Goal: Information Seeking & Learning: Learn about a topic

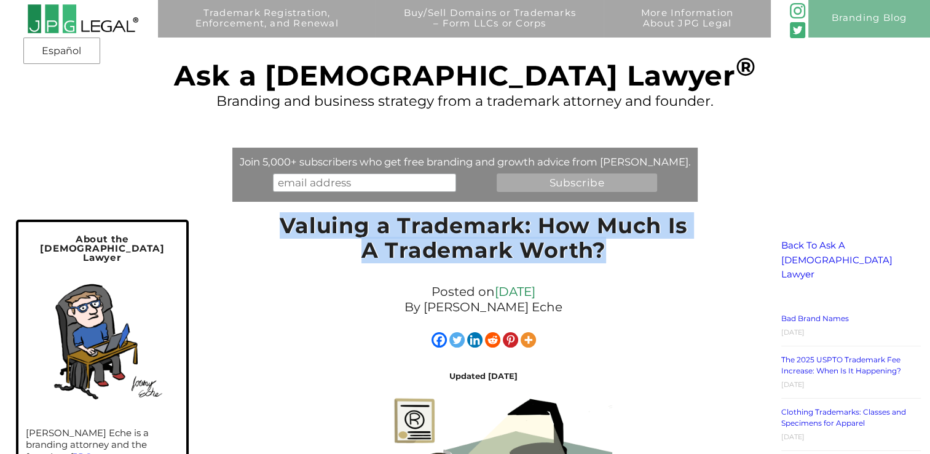
drag, startPoint x: 283, startPoint y: 224, endPoint x: 691, endPoint y: 270, distance: 410.9
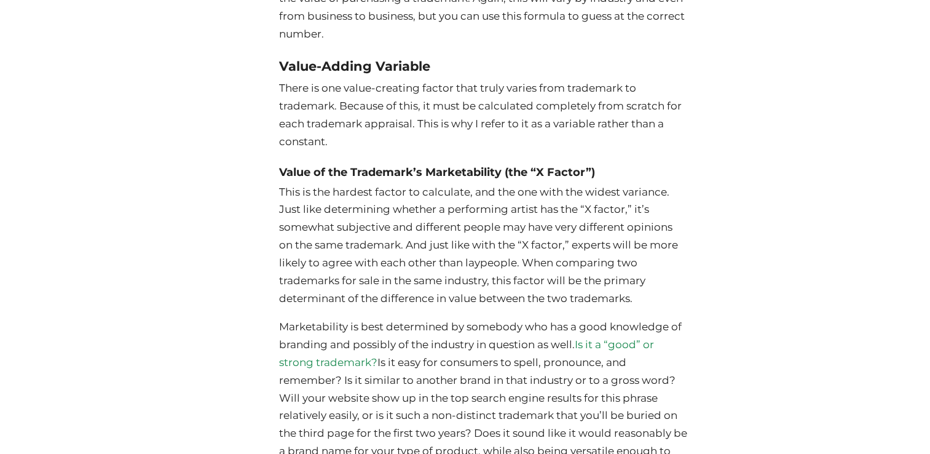
scroll to position [3297, 0]
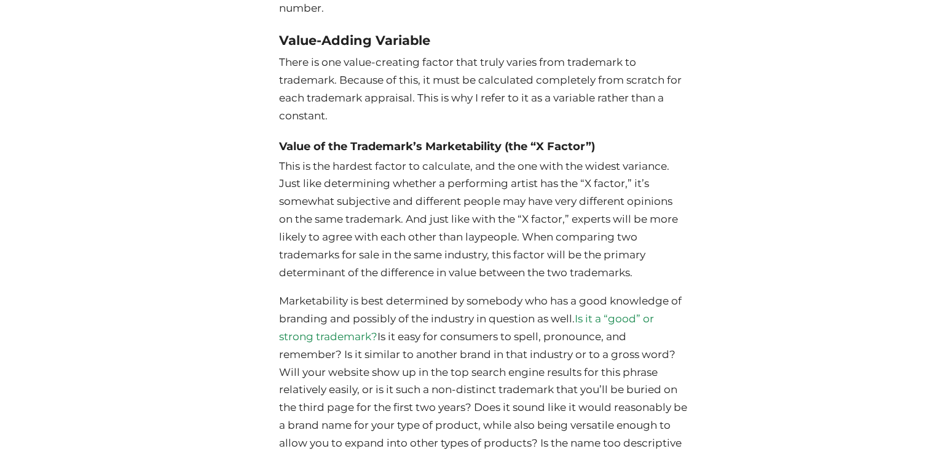
drag, startPoint x: 932, startPoint y: 207, endPoint x: 881, endPoint y: 319, distance: 123.8
click at [881, 319] on div "Trademark Registration, Enforcement, and Renewal File a Trademark Application T…" at bounding box center [465, 437] width 930 height 7469
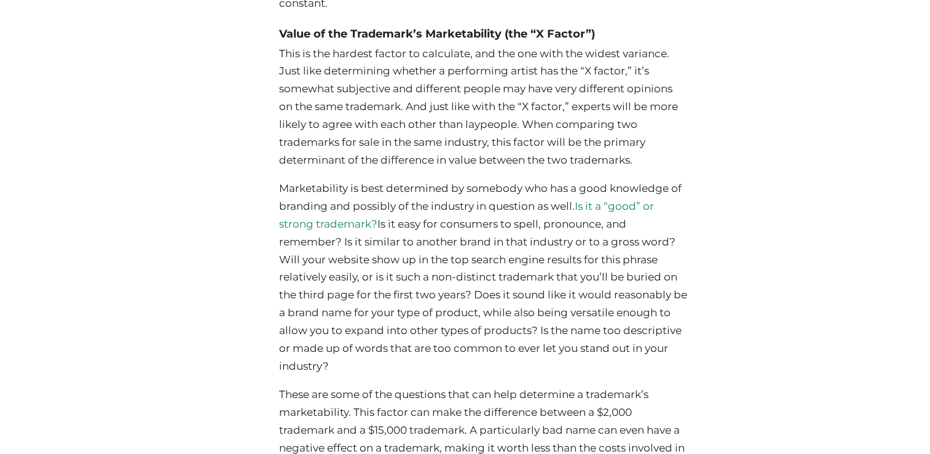
scroll to position [3401, 0]
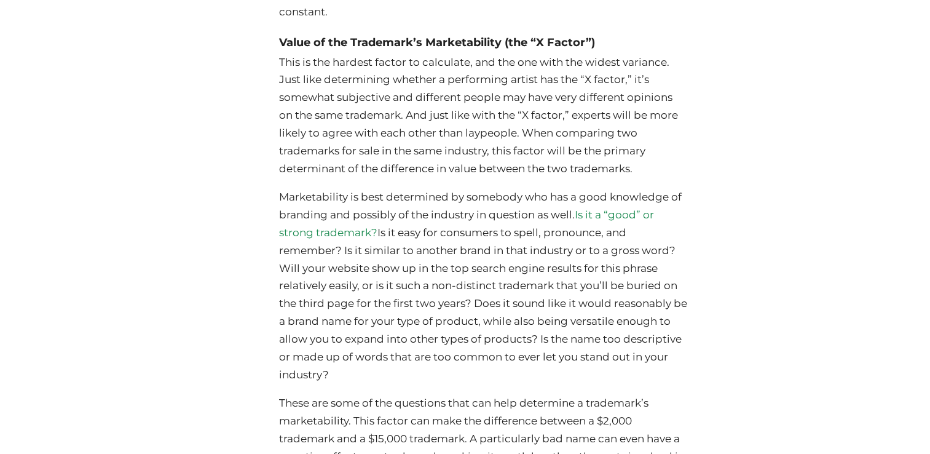
drag, startPoint x: 860, startPoint y: 192, endPoint x: 814, endPoint y: 137, distance: 72.4
click at [814, 137] on div "Trademark Registration, Enforcement, and Renewal File a Trademark Application T…" at bounding box center [465, 333] width 930 height 7469
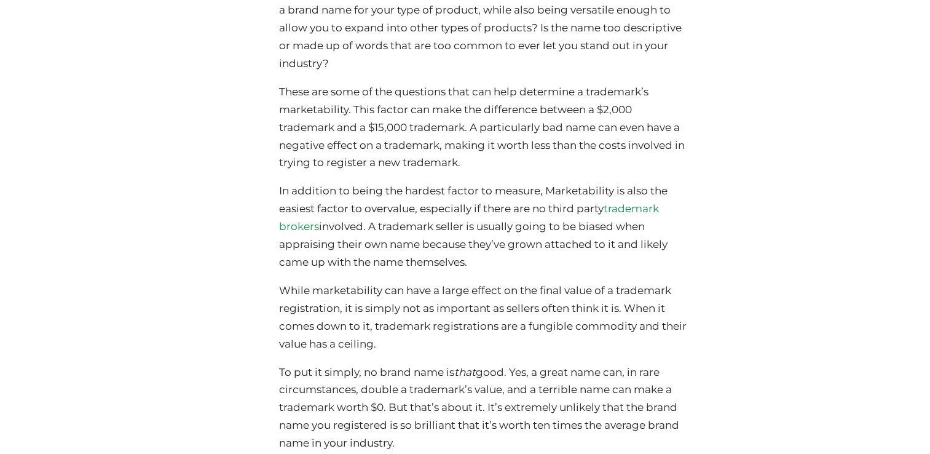
scroll to position [3729, 0]
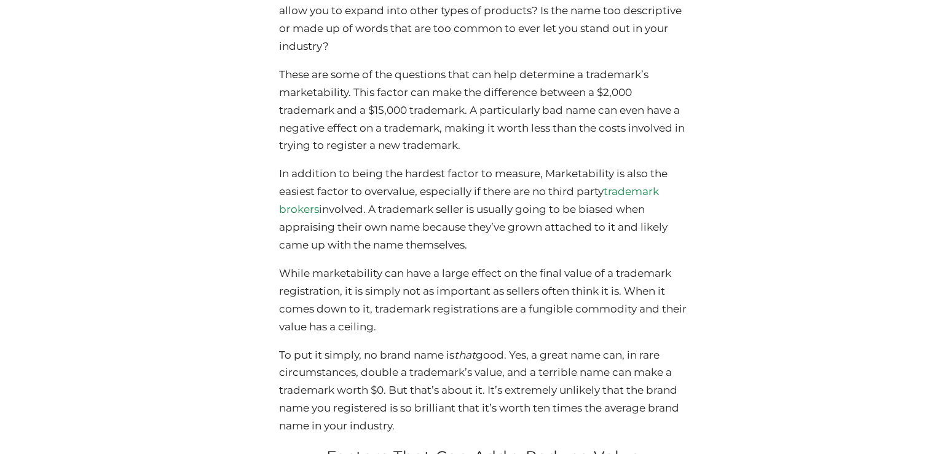
drag, startPoint x: 541, startPoint y: 197, endPoint x: 648, endPoint y: 262, distance: 124.8
click at [648, 254] on p "In addition to being the hardest factor to measure, Marketability is also the e…" at bounding box center [484, 209] width 410 height 89
copy p ", Marketability is also the easiest factor to overvalue, especially if there ar…"
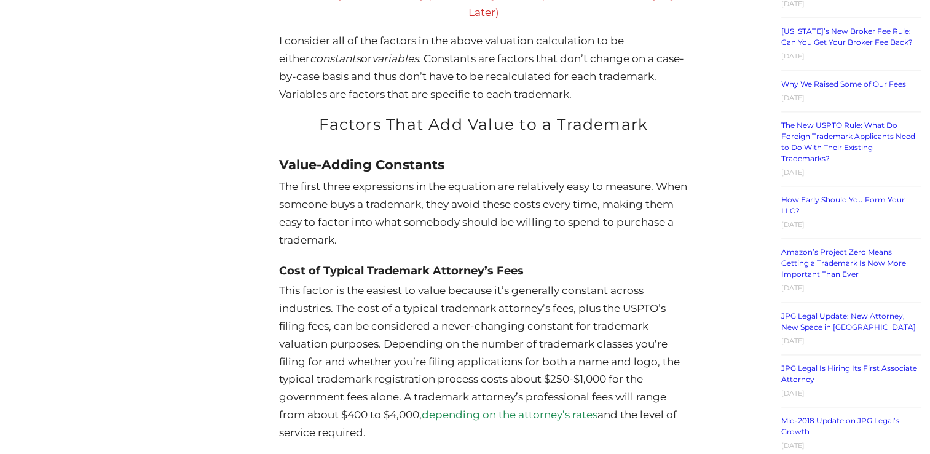
scroll to position [1471, 0]
